Goal: Information Seeking & Learning: Understand process/instructions

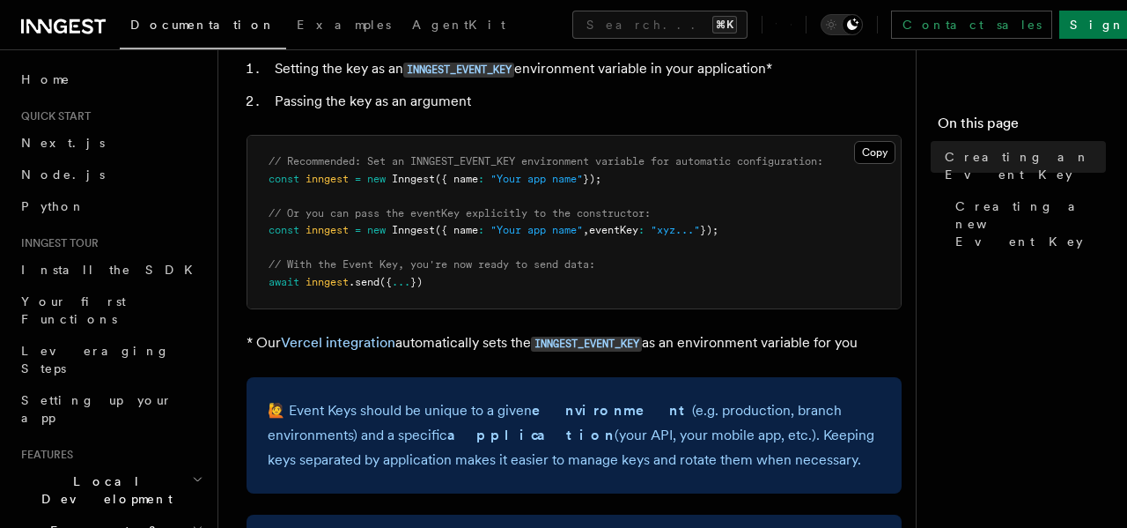
scroll to position [181, 0]
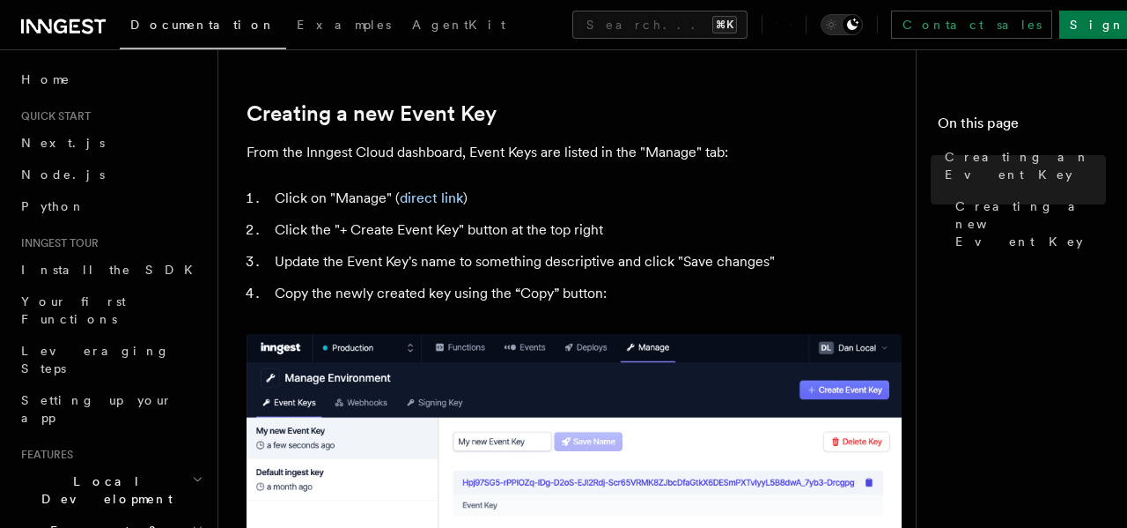
scroll to position [758, 0]
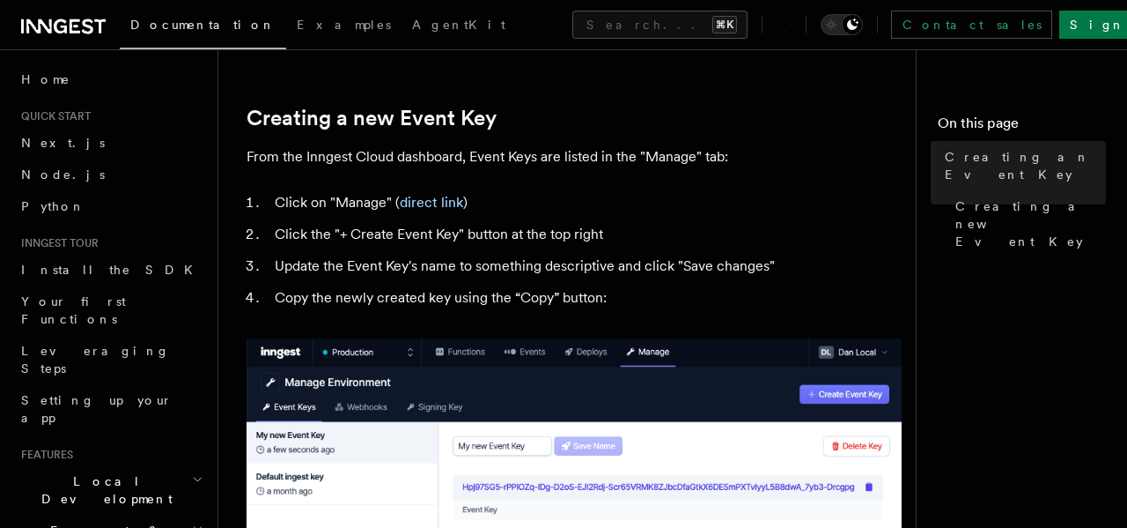
click at [640, 277] on li "Update the Event Key's name to something descriptive and click "Save changes"" at bounding box center [585, 266] width 632 height 25
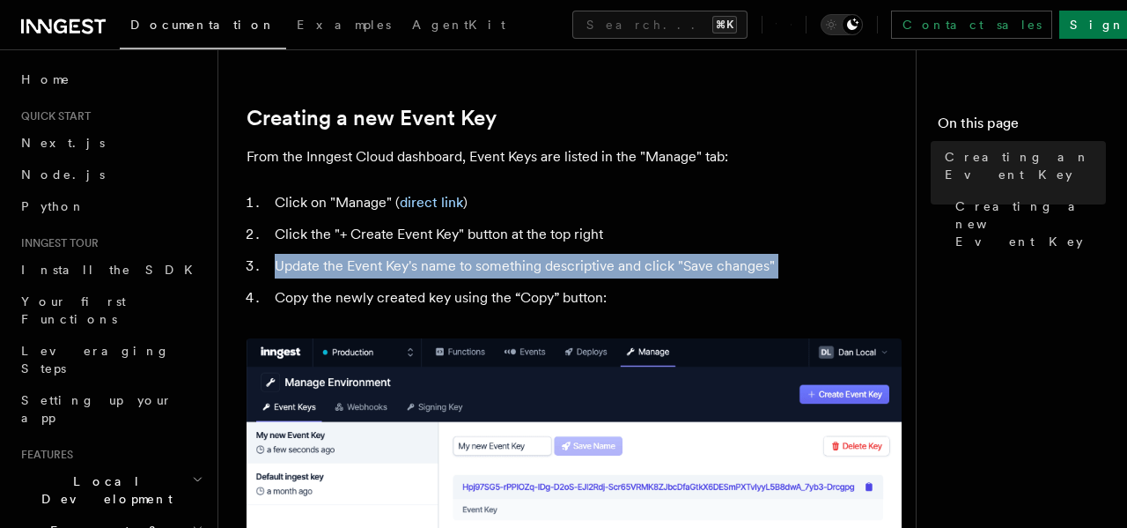
click at [640, 277] on li "Update the Event Key's name to something descriptive and click "Save changes"" at bounding box center [585, 266] width 632 height 25
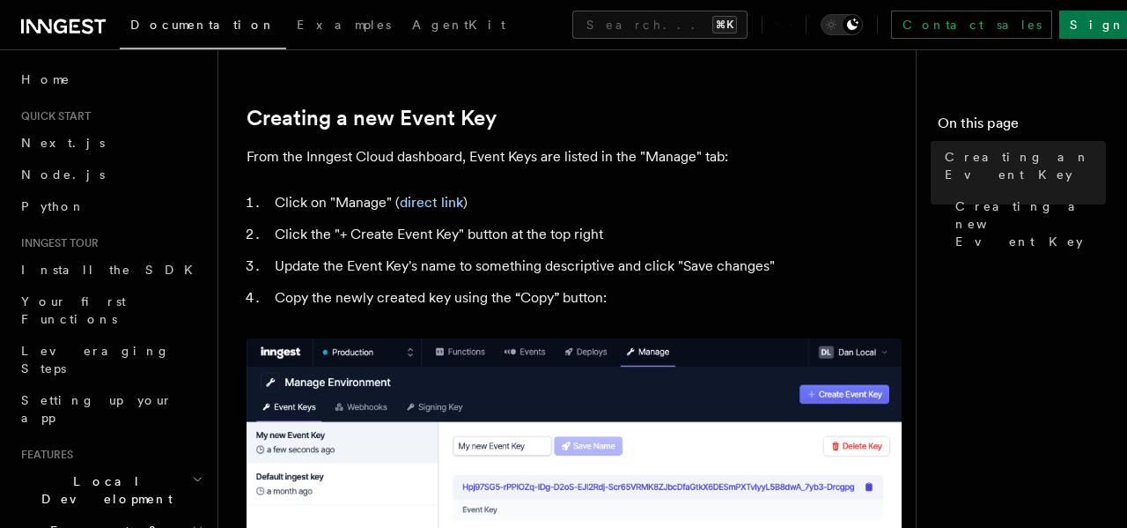
click at [585, 307] on li "Copy the newly created key using the “Copy” button:" at bounding box center [585, 297] width 632 height 25
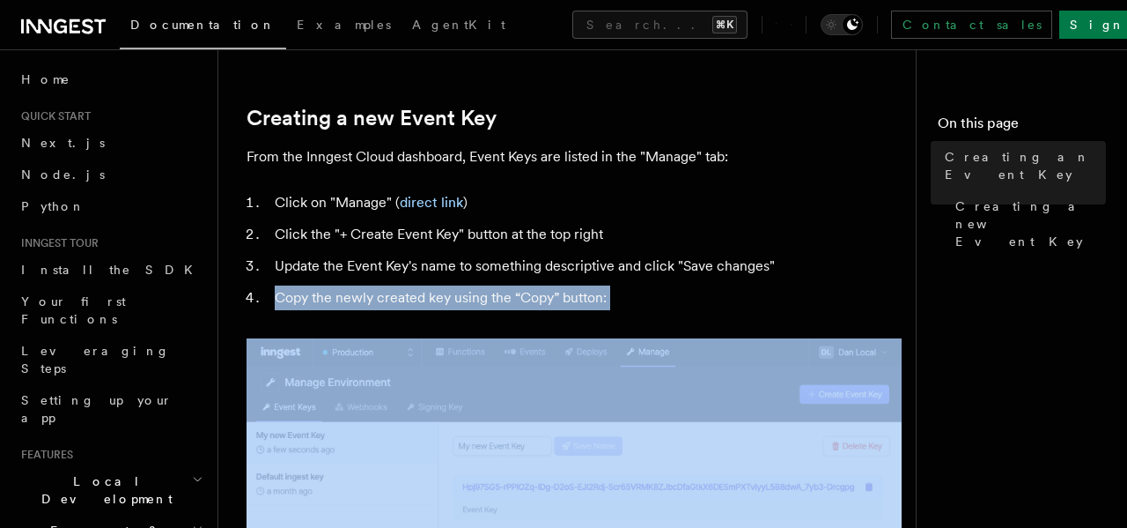
click at [585, 307] on li "Copy the newly created key using the “Copy” button:" at bounding box center [585, 297] width 632 height 25
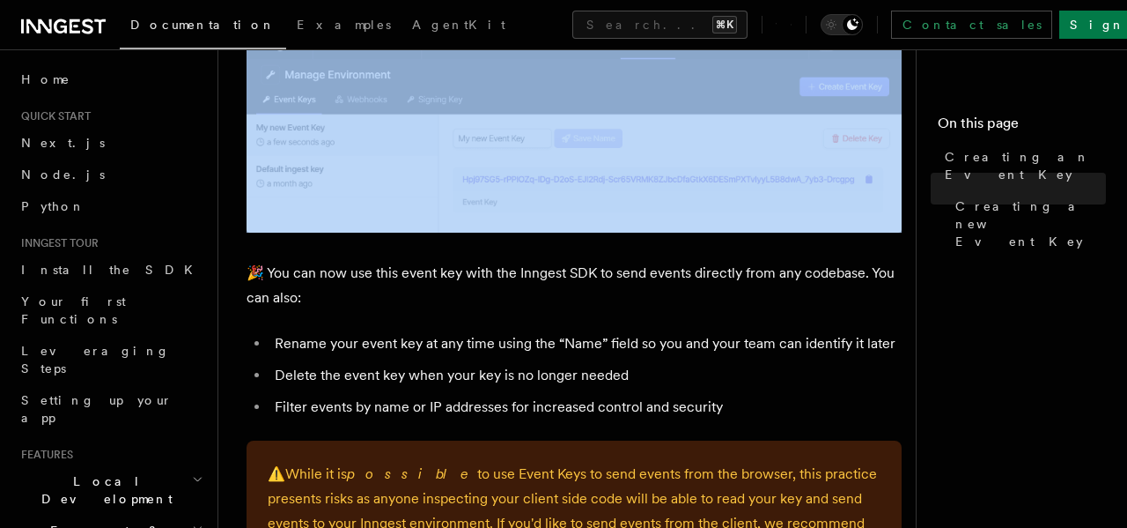
scroll to position [1070, 0]
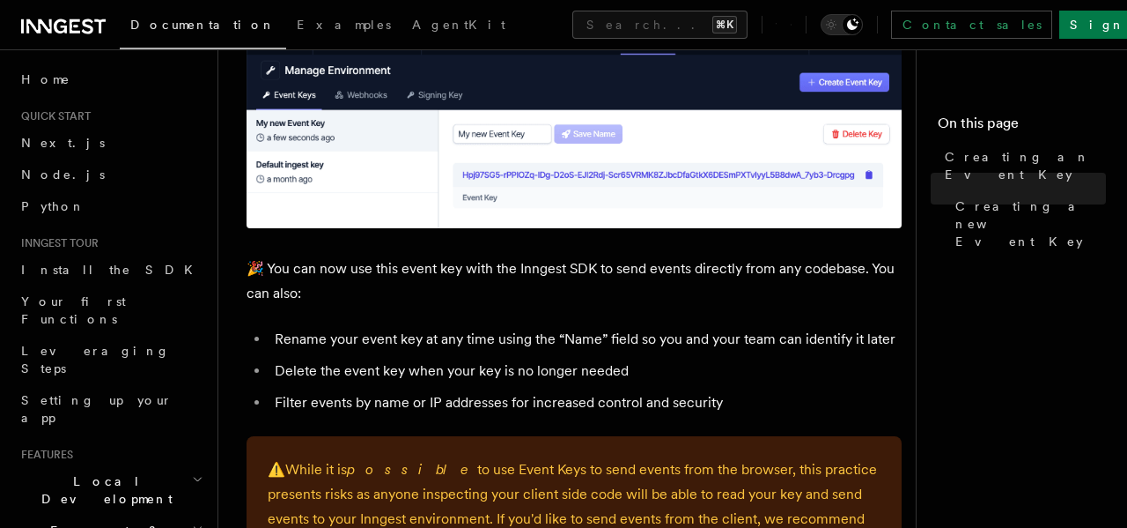
click at [547, 339] on li "Rename your event key at any time using the “Name” field so you and your team c…" at bounding box center [585, 339] width 632 height 25
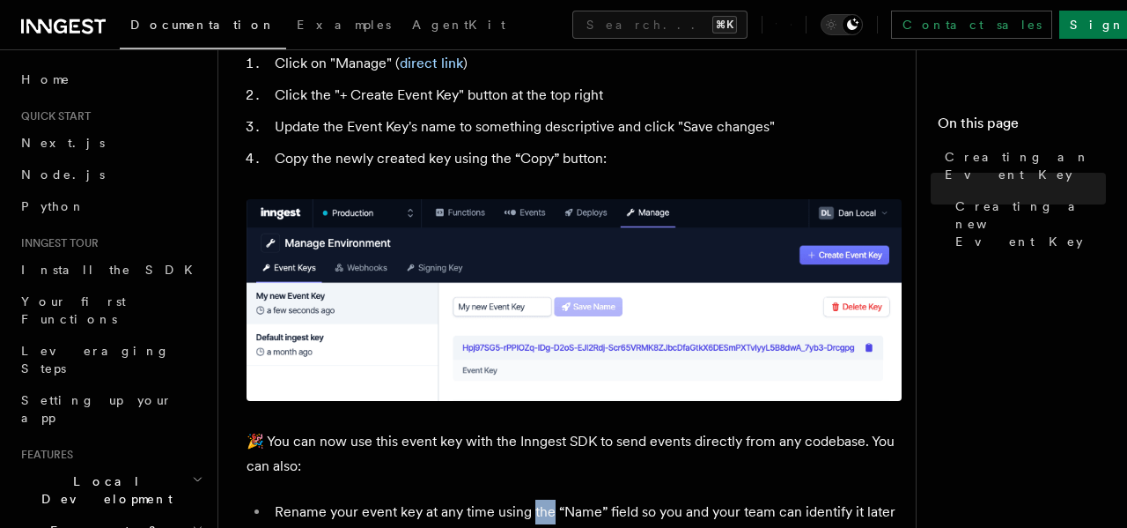
scroll to position [837, 0]
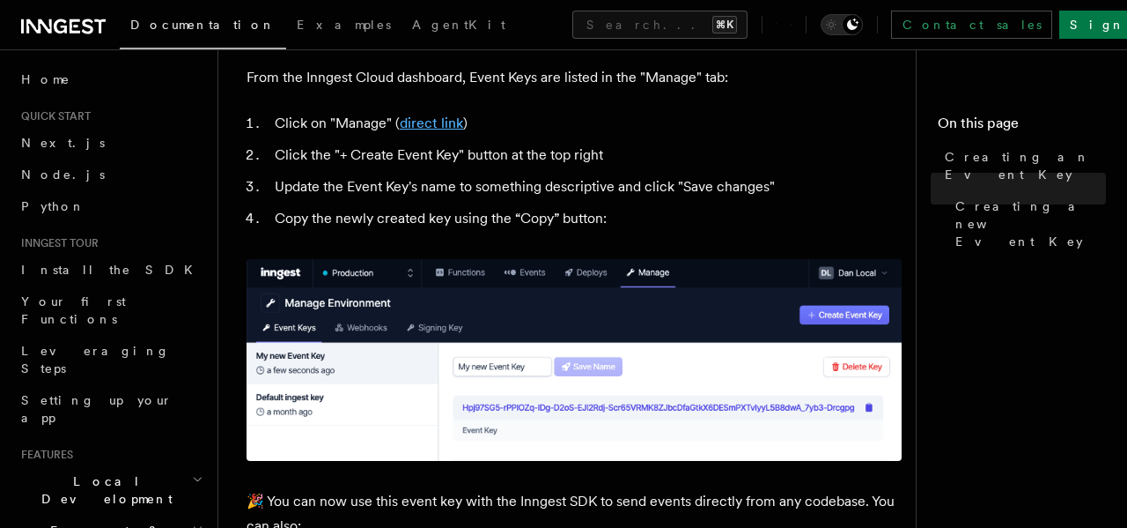
click at [437, 123] on link "direct link" at bounding box center [431, 122] width 63 height 17
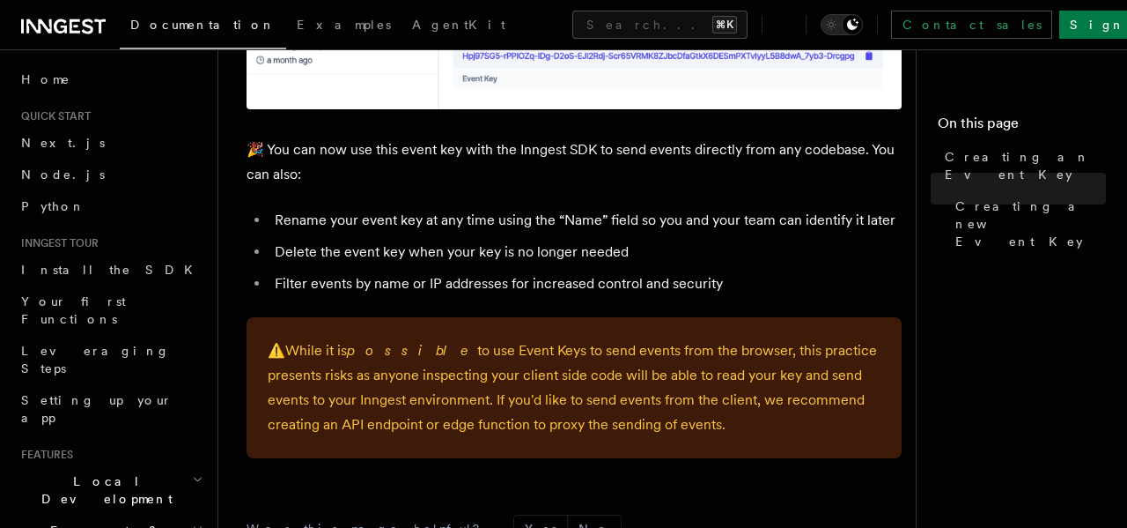
scroll to position [1226, 0]
